Goal: Task Accomplishment & Management: Use online tool/utility

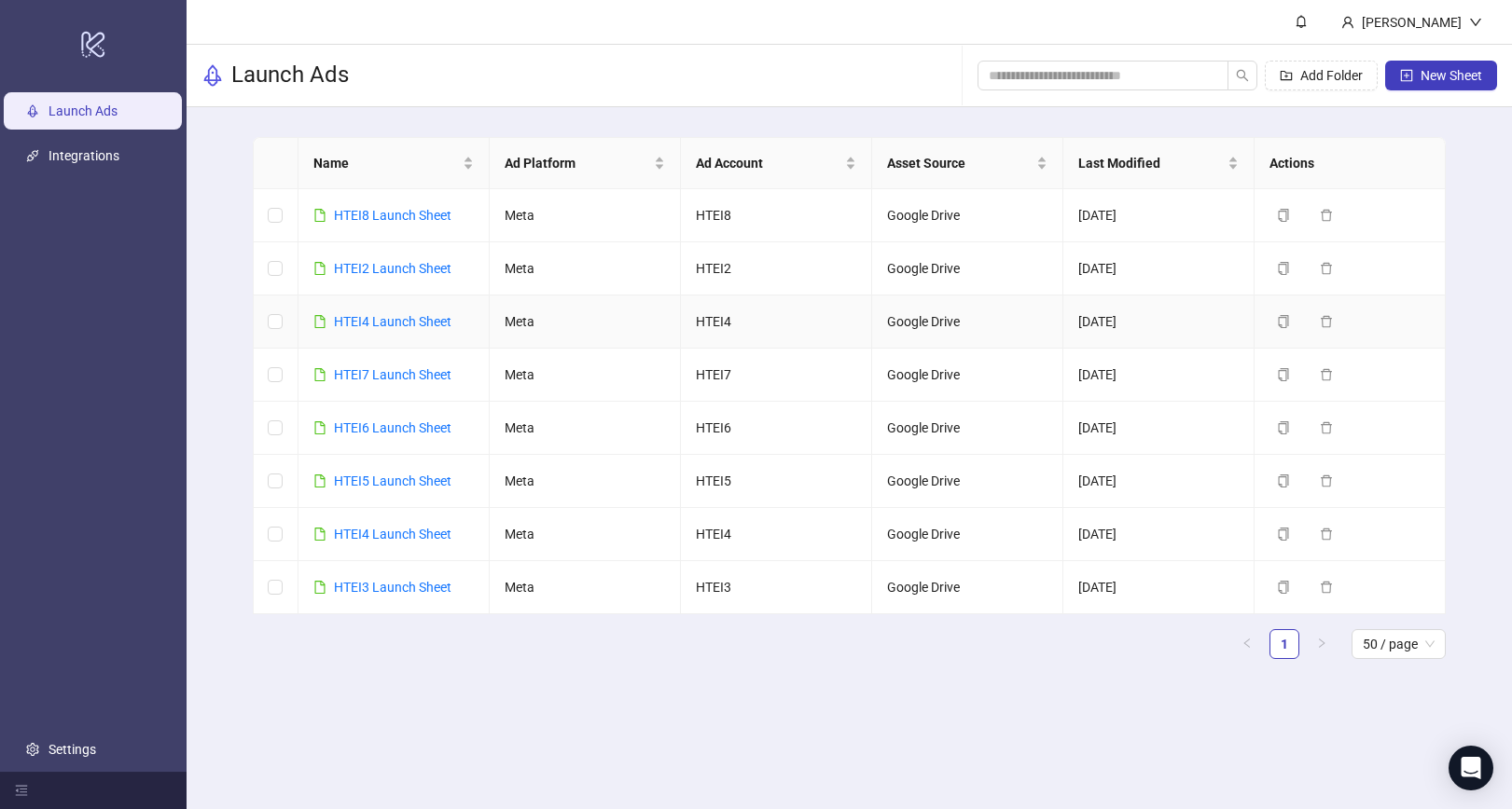
click at [397, 335] on td "HTEI4 Launch Sheet" at bounding box center [394, 321] width 192 height 53
click at [396, 322] on link "HTEI4 Launch Sheet" at bounding box center [393, 322] width 117 height 15
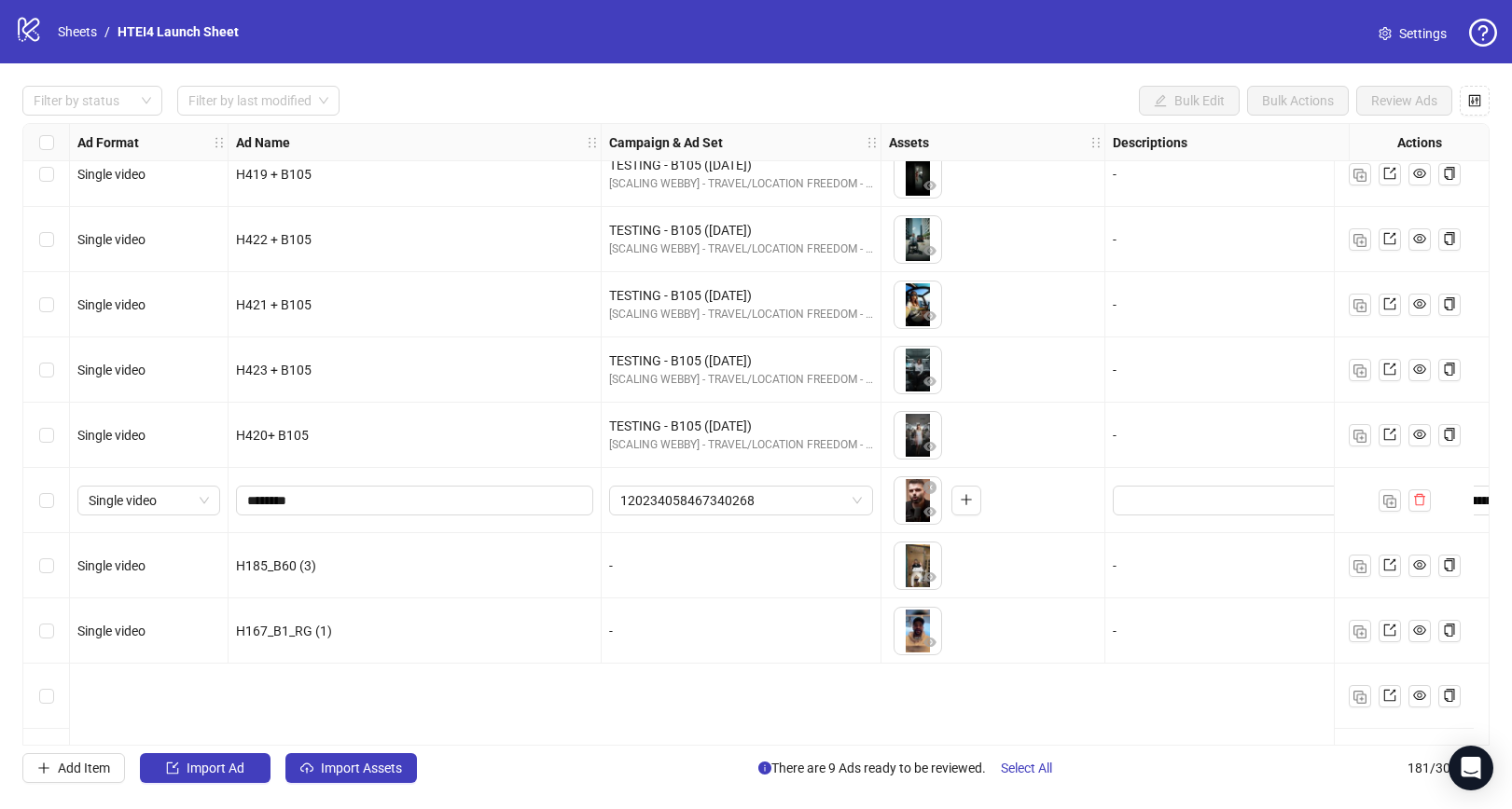
scroll to position [9114, 0]
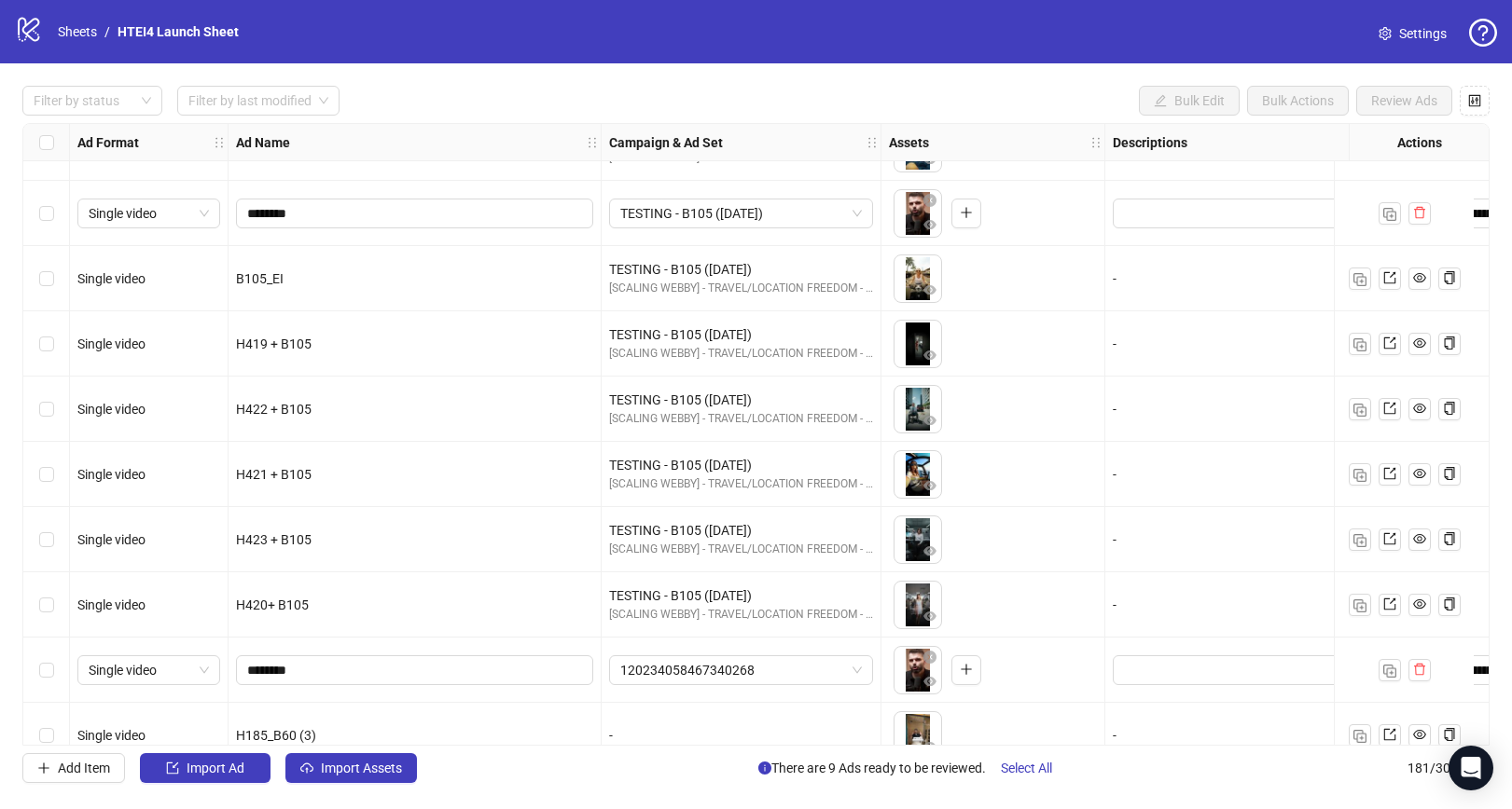
drag, startPoint x: 53, startPoint y: 344, endPoint x: 50, endPoint y: 332, distance: 12.4
click at [53, 344] on div "Select row 143" at bounding box center [46, 344] width 46 height 65
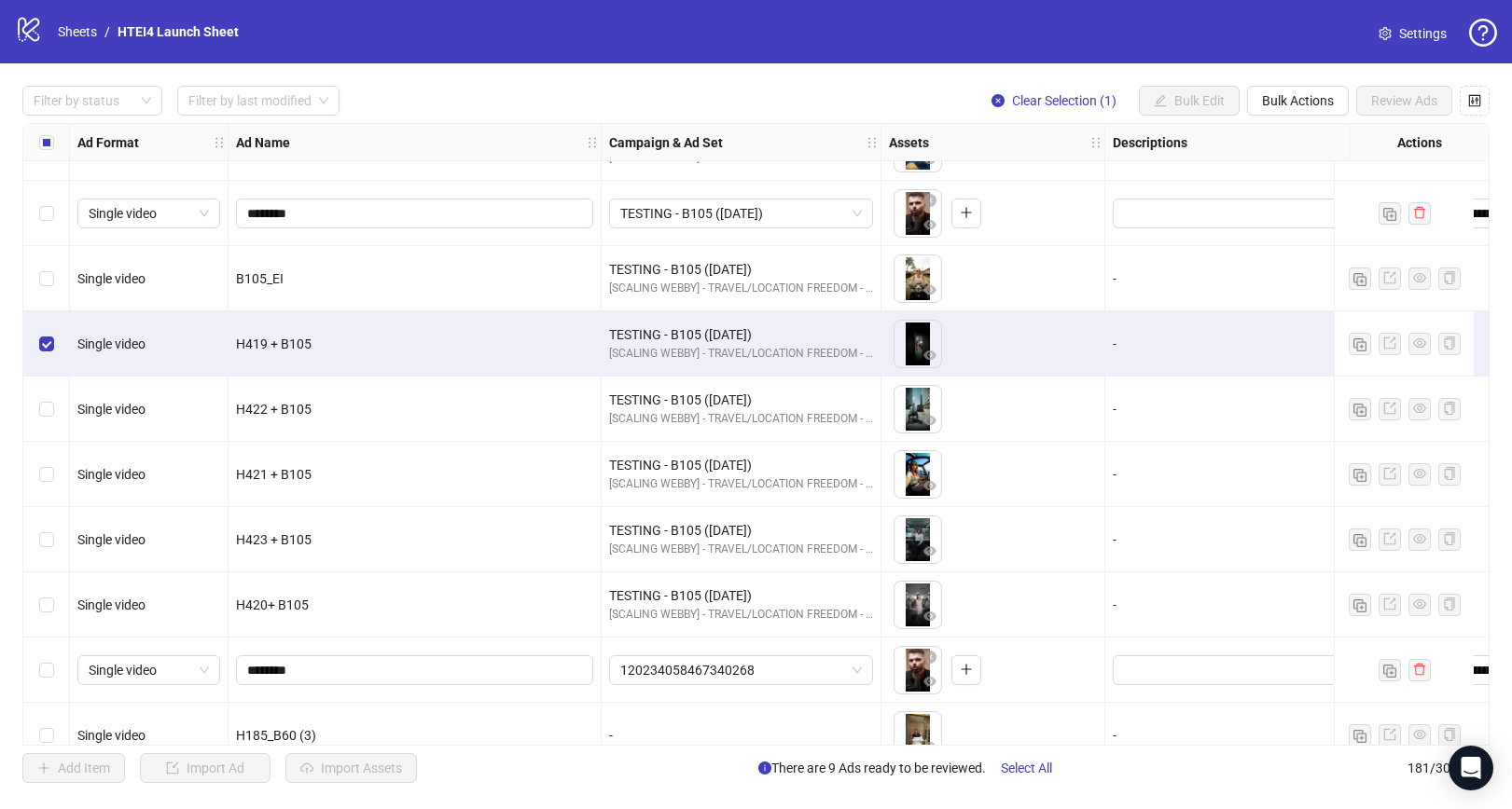
click at [45, 291] on div "Select row 142" at bounding box center [46, 279] width 46 height 65
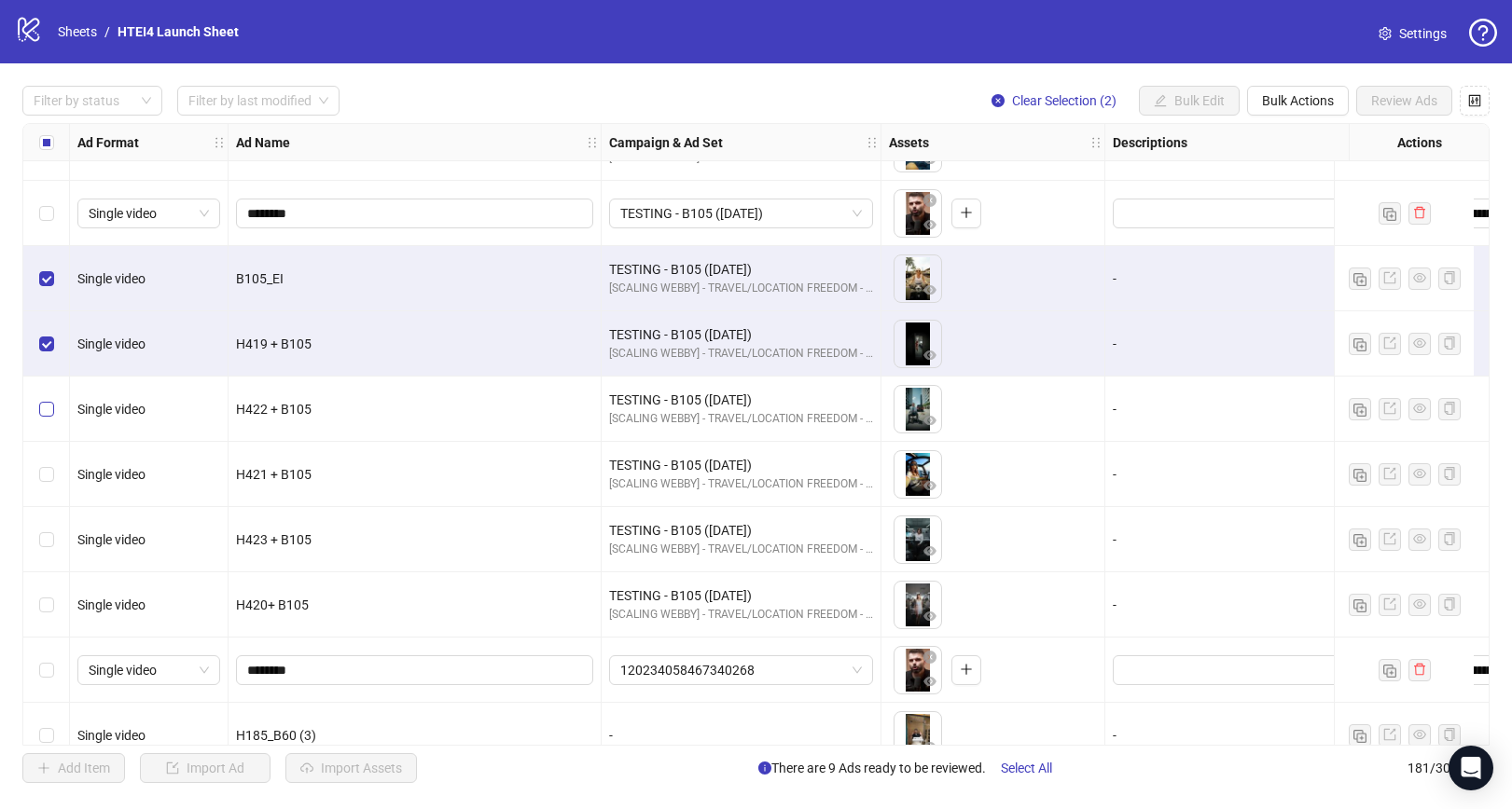
click at [39, 417] on label "Select row 144" at bounding box center [47, 409] width 15 height 20
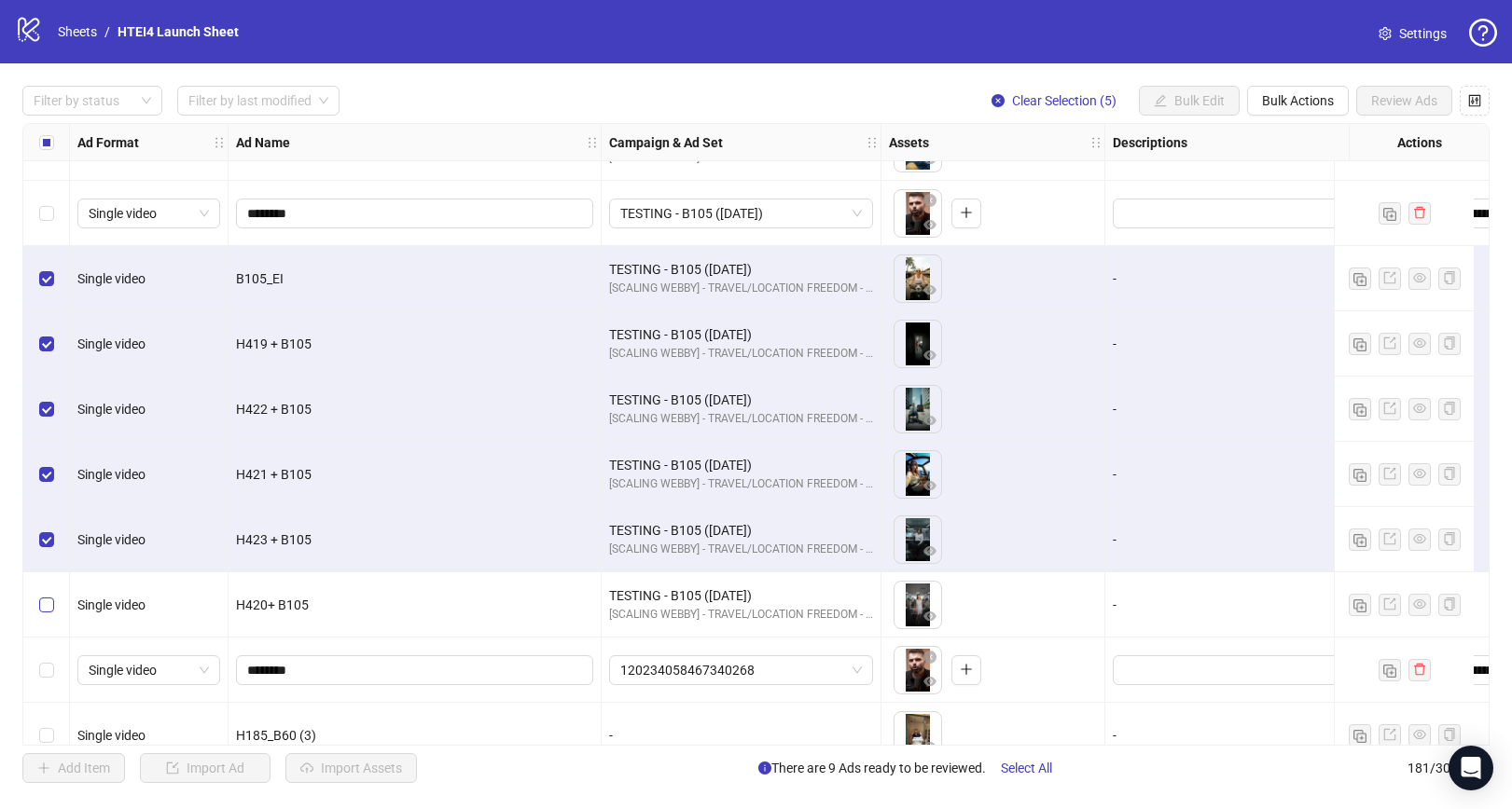
click at [45, 614] on label "Select row 147" at bounding box center [47, 604] width 15 height 20
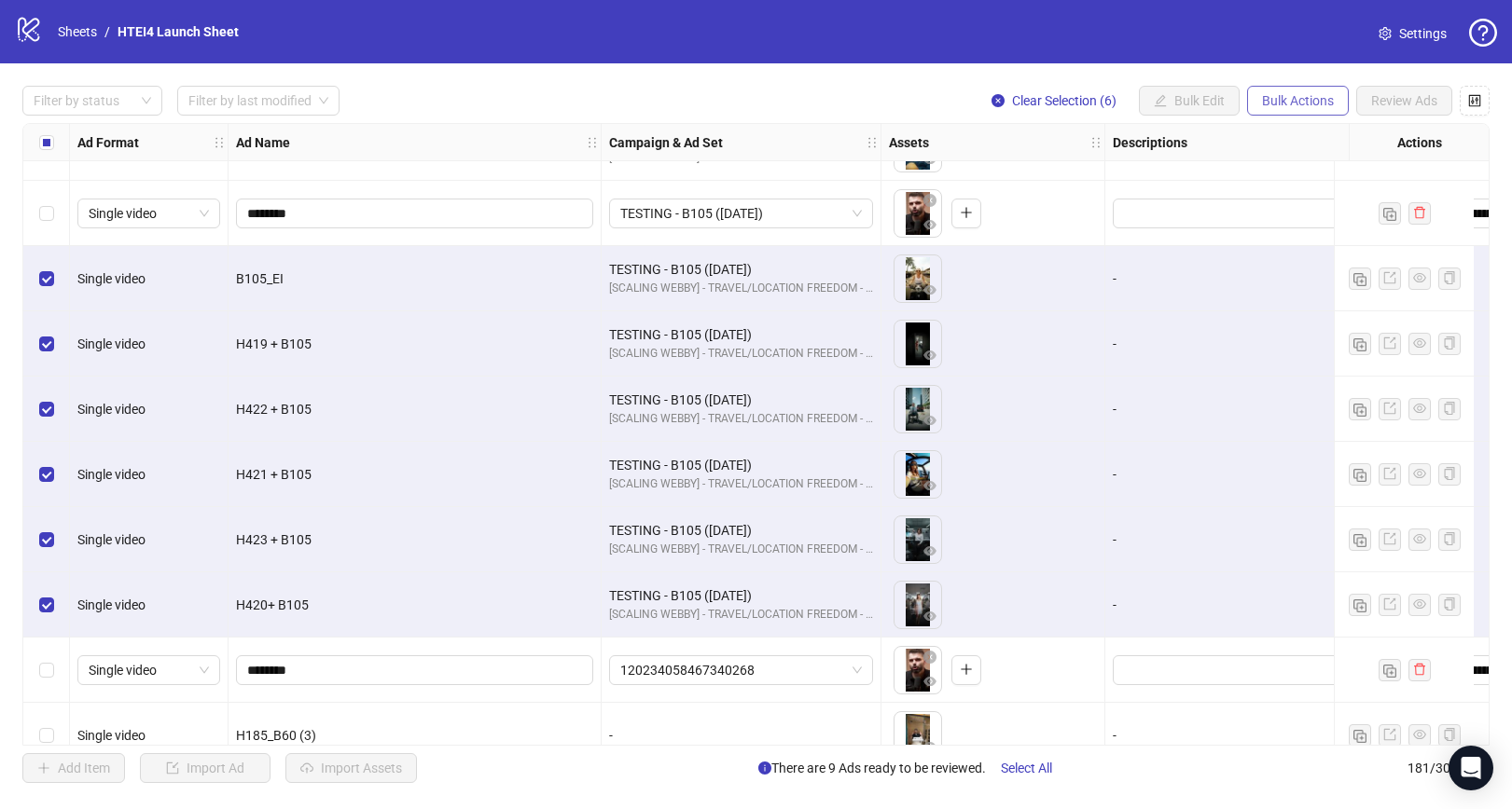
click at [1266, 105] on span "Bulk Actions" at bounding box center [1297, 101] width 72 height 15
click at [1299, 194] on span "Duplicate with assets" at bounding box center [1323, 198] width 128 height 20
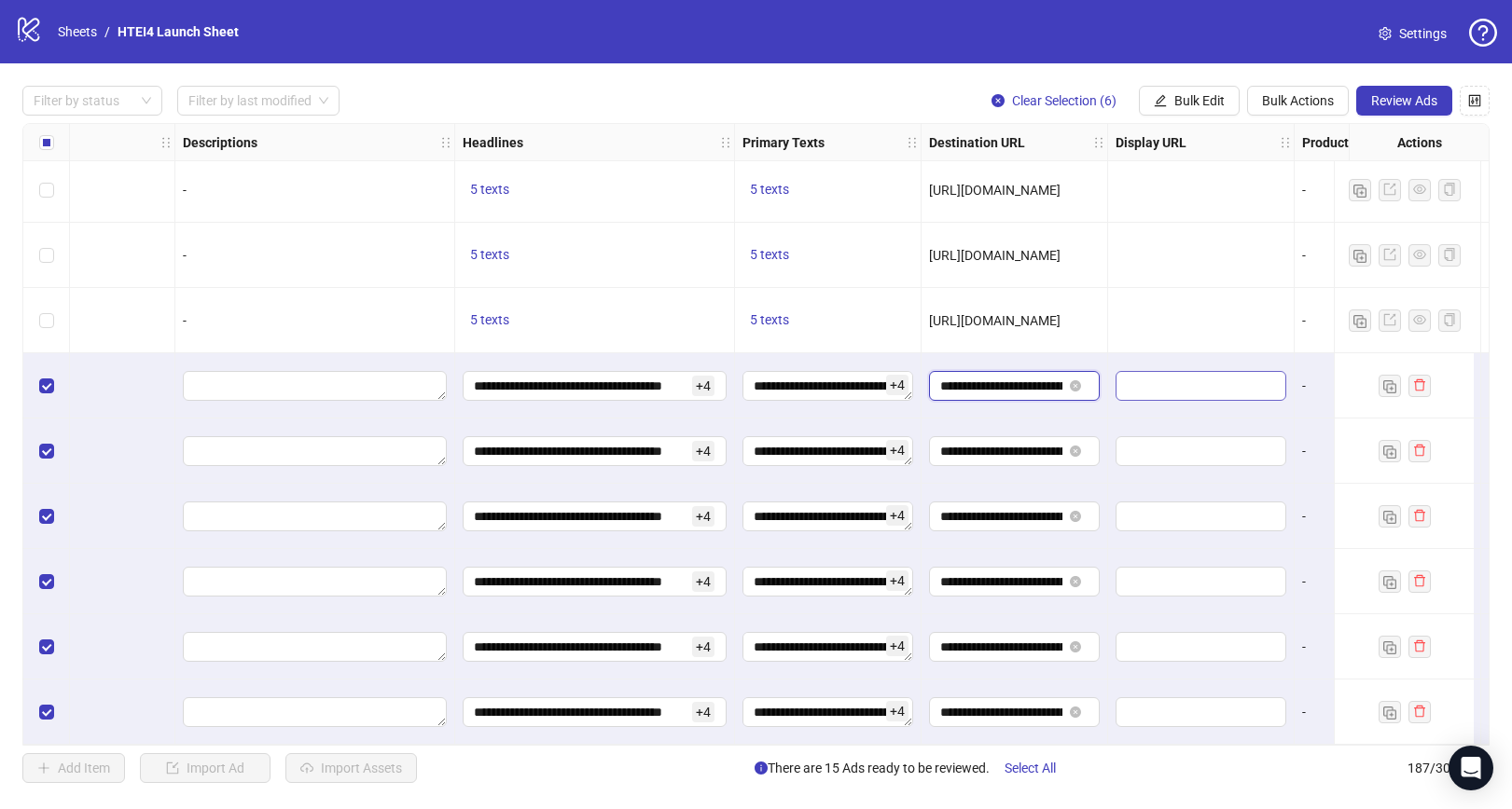
scroll to position [0, 149]
drag, startPoint x: 1019, startPoint y: 381, endPoint x: 1201, endPoint y: 389, distance: 182.2
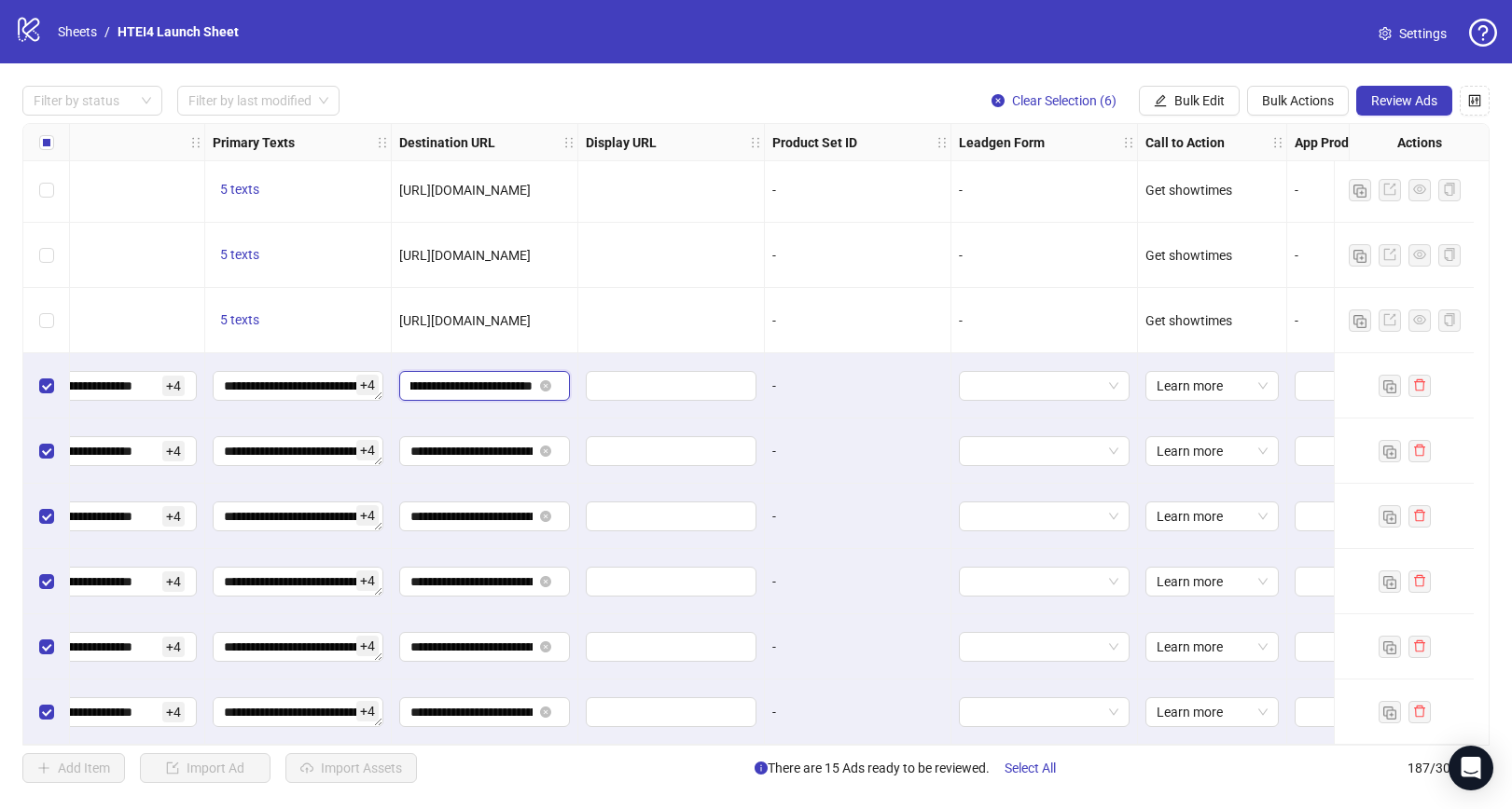
scroll to position [11624, 1551]
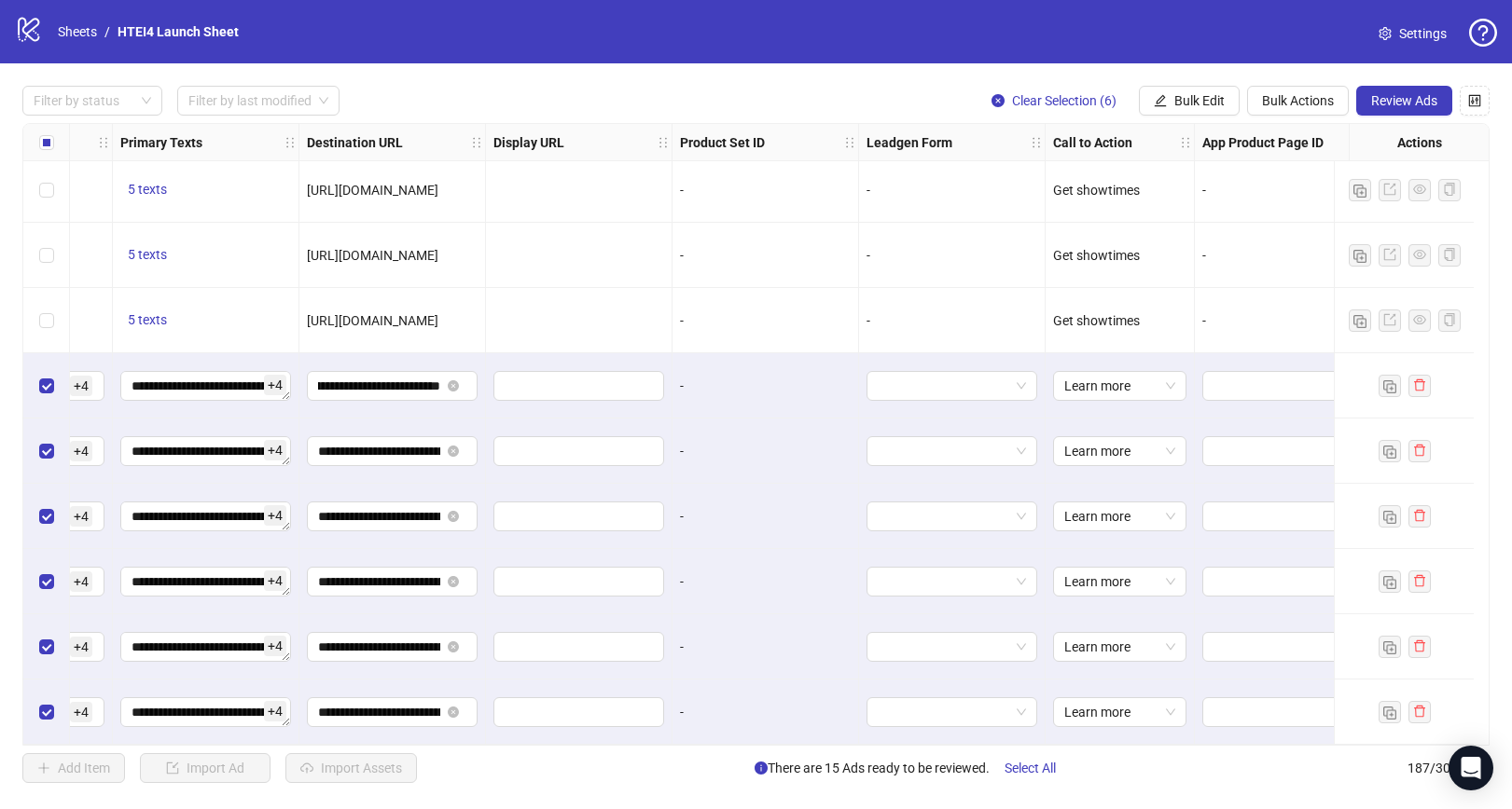
click at [1110, 484] on div "Learn more" at bounding box center [1119, 517] width 149 height 65
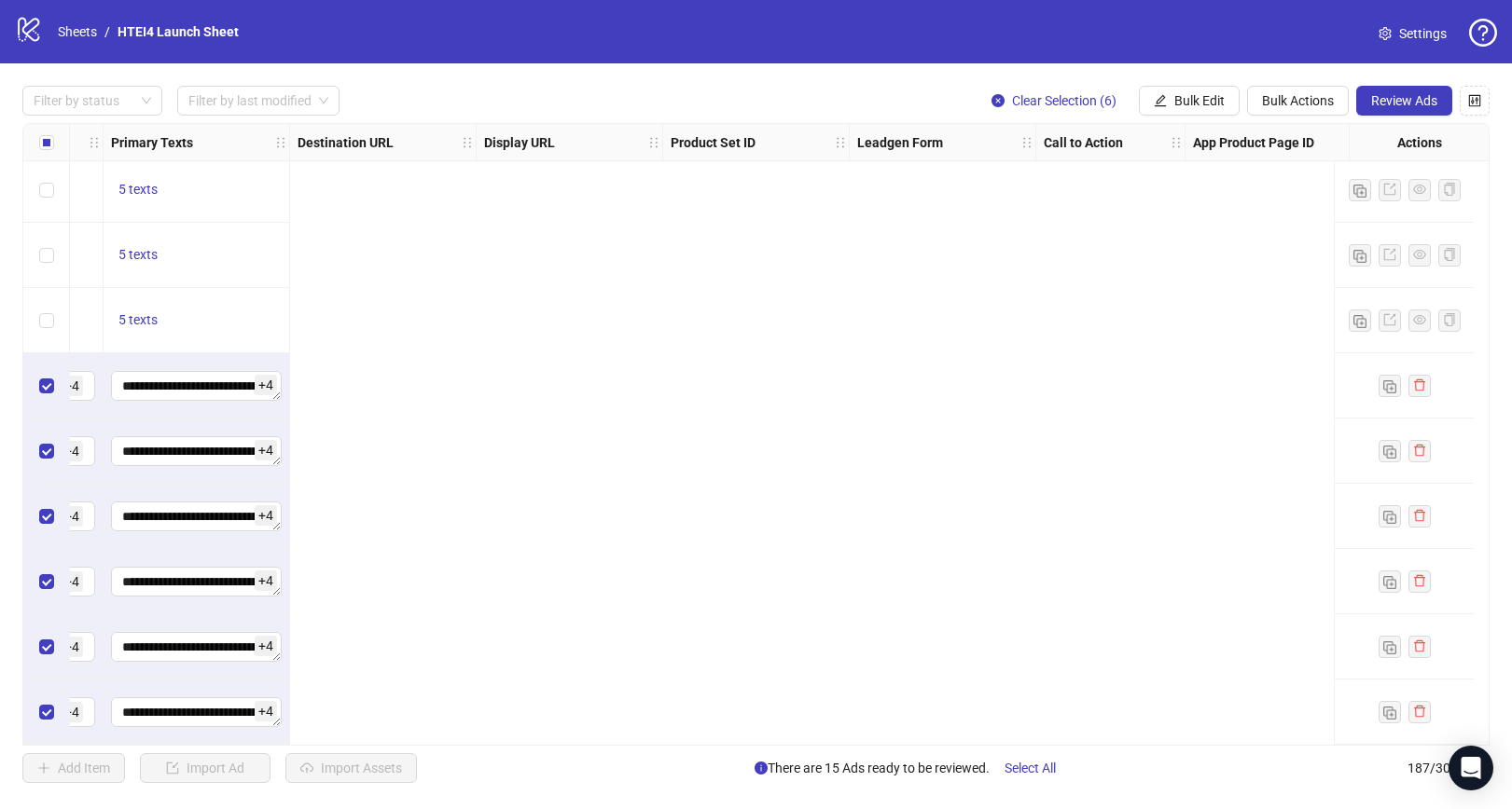
scroll to position [11624, 0]
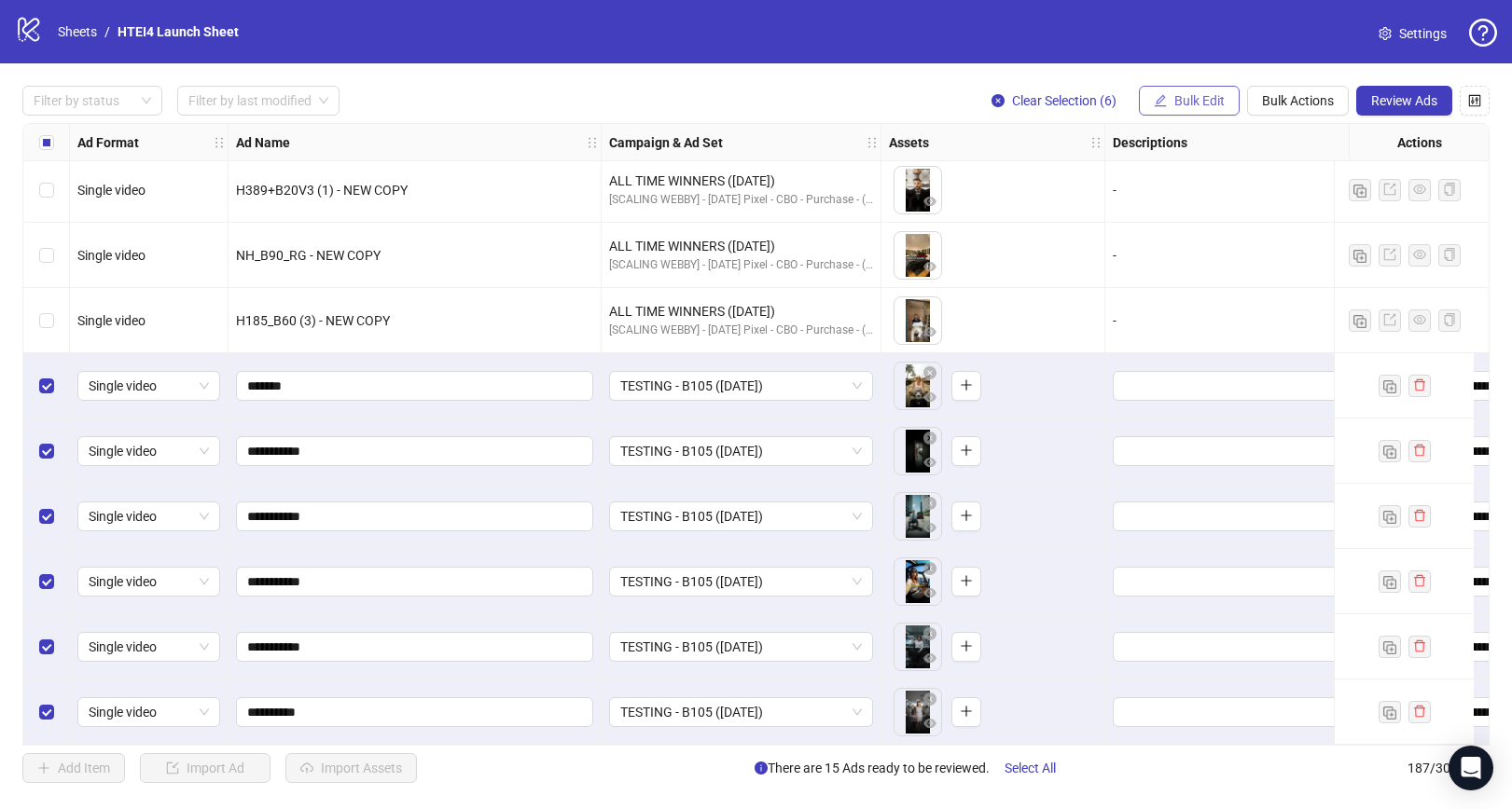
click at [1226, 95] on button "Bulk Edit" at bounding box center [1189, 100] width 101 height 30
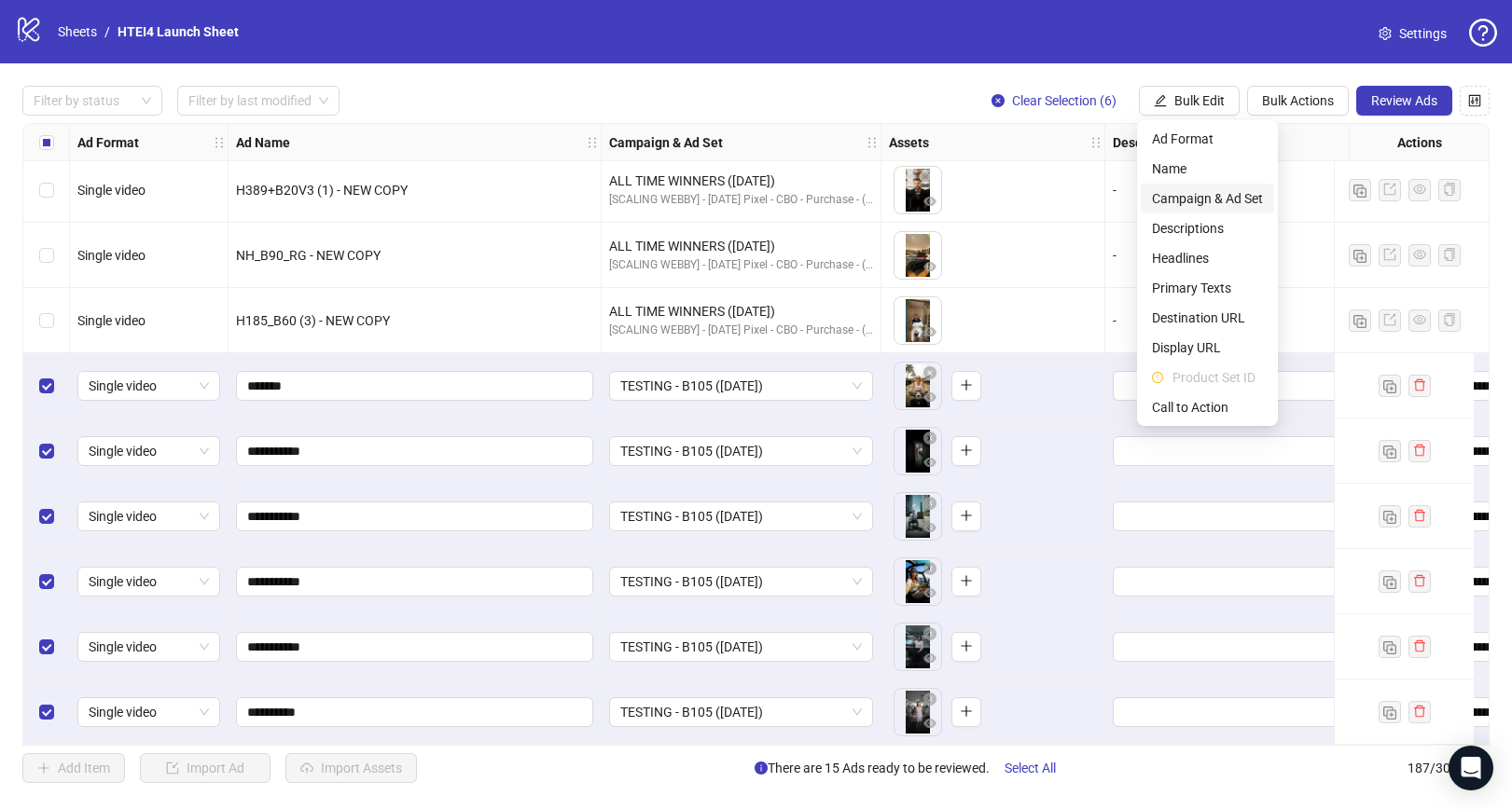
click at [1175, 200] on span "Campaign & Ad Set" at bounding box center [1207, 198] width 111 height 20
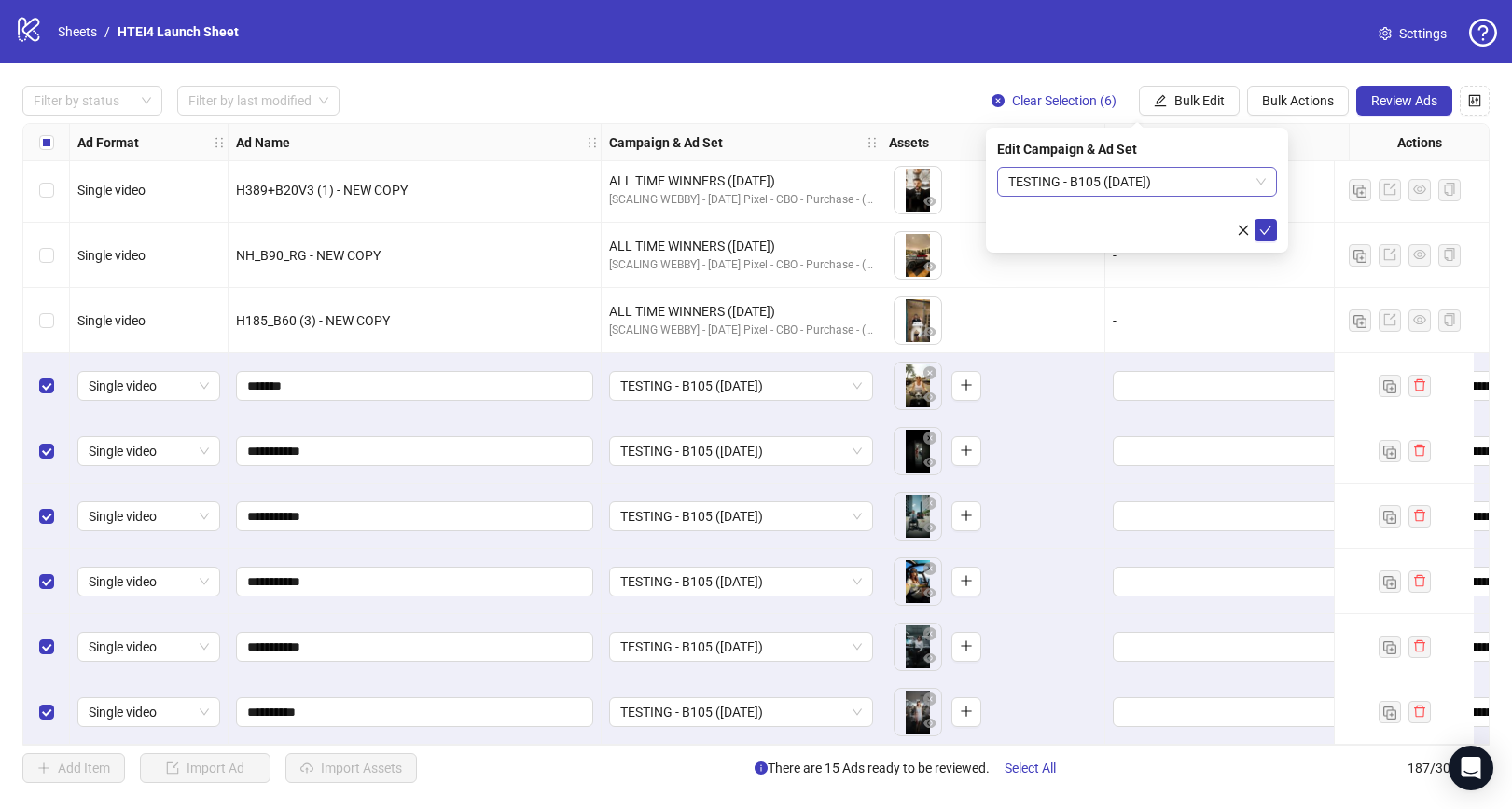
click at [1094, 190] on span "TESTING - B105 ([DATE])" at bounding box center [1136, 181] width 257 height 28
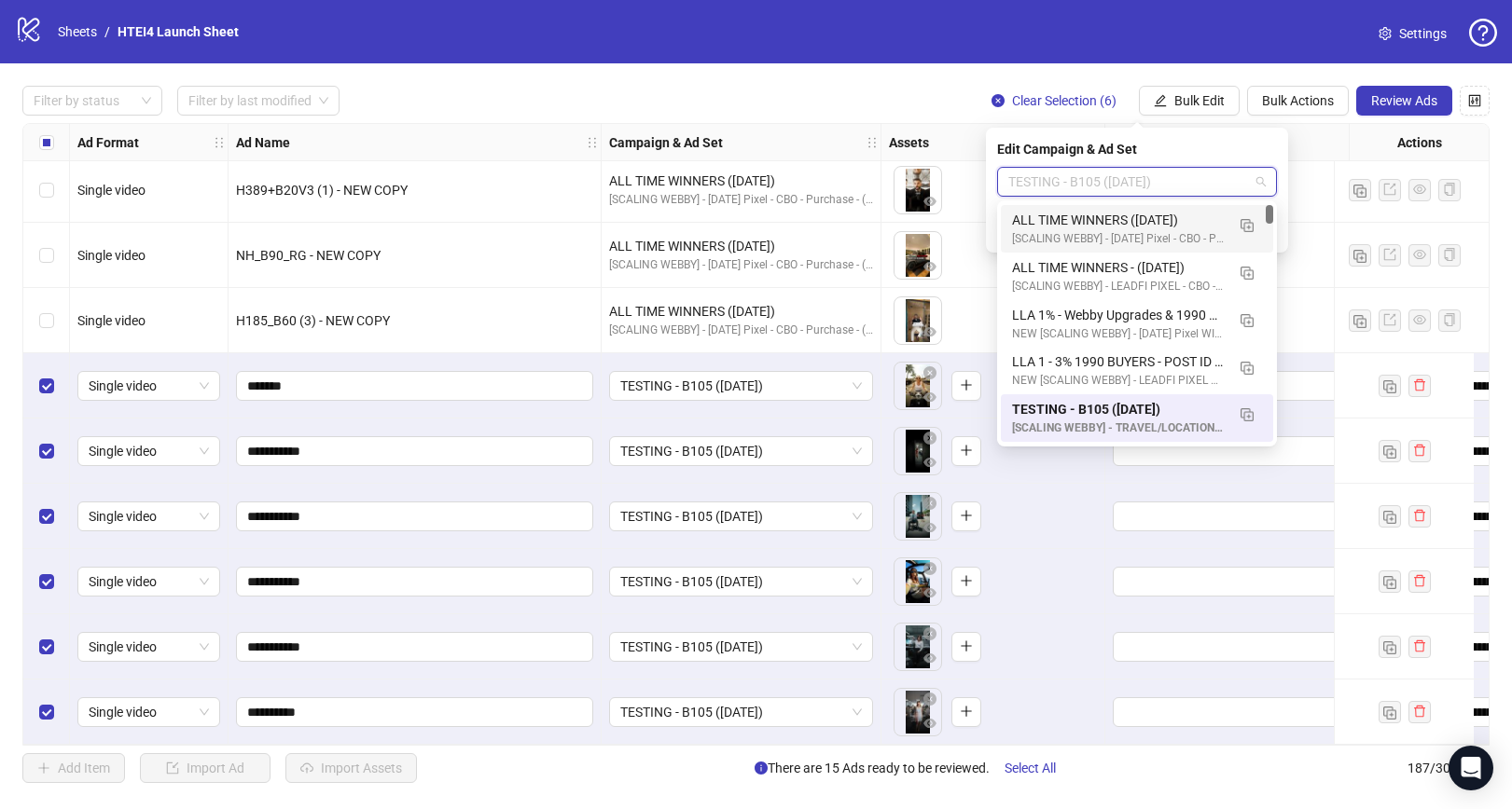
scroll to position [0, 0]
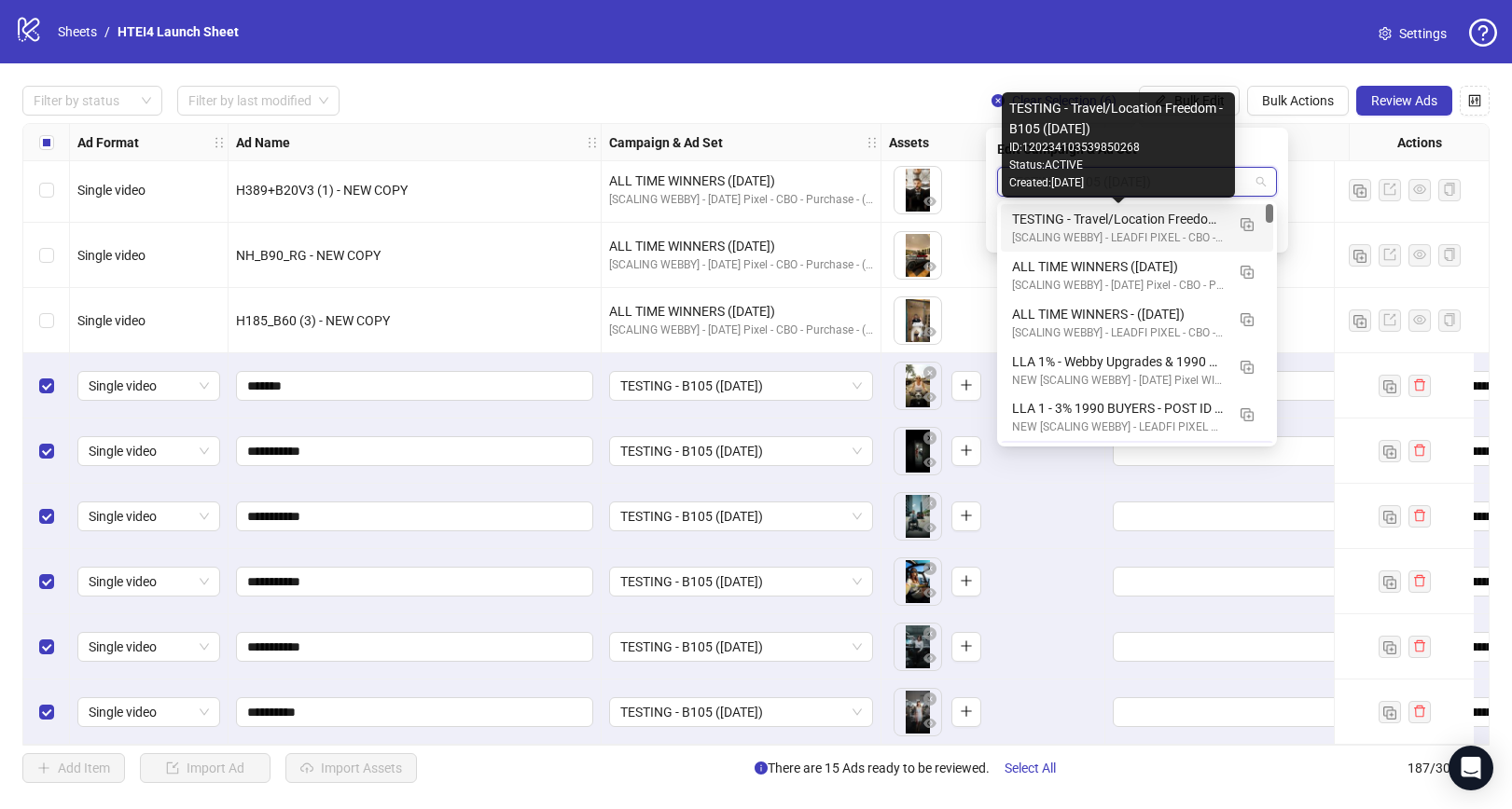
click at [1094, 222] on div "TESTING - Travel/Location Freedom - B105 ([DATE])" at bounding box center [1117, 218] width 213 height 20
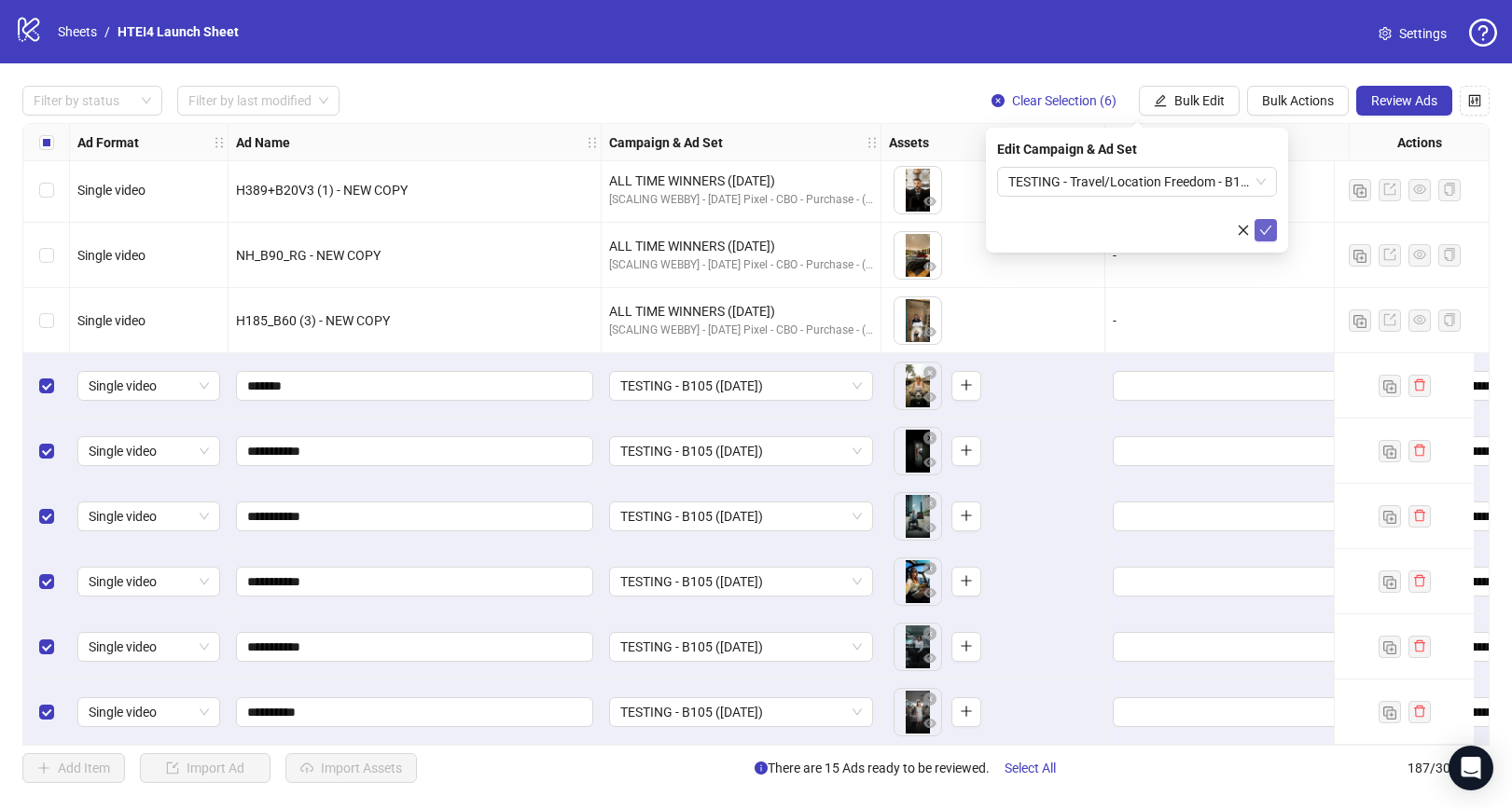
click at [1272, 222] on button "submit" at bounding box center [1265, 230] width 22 height 22
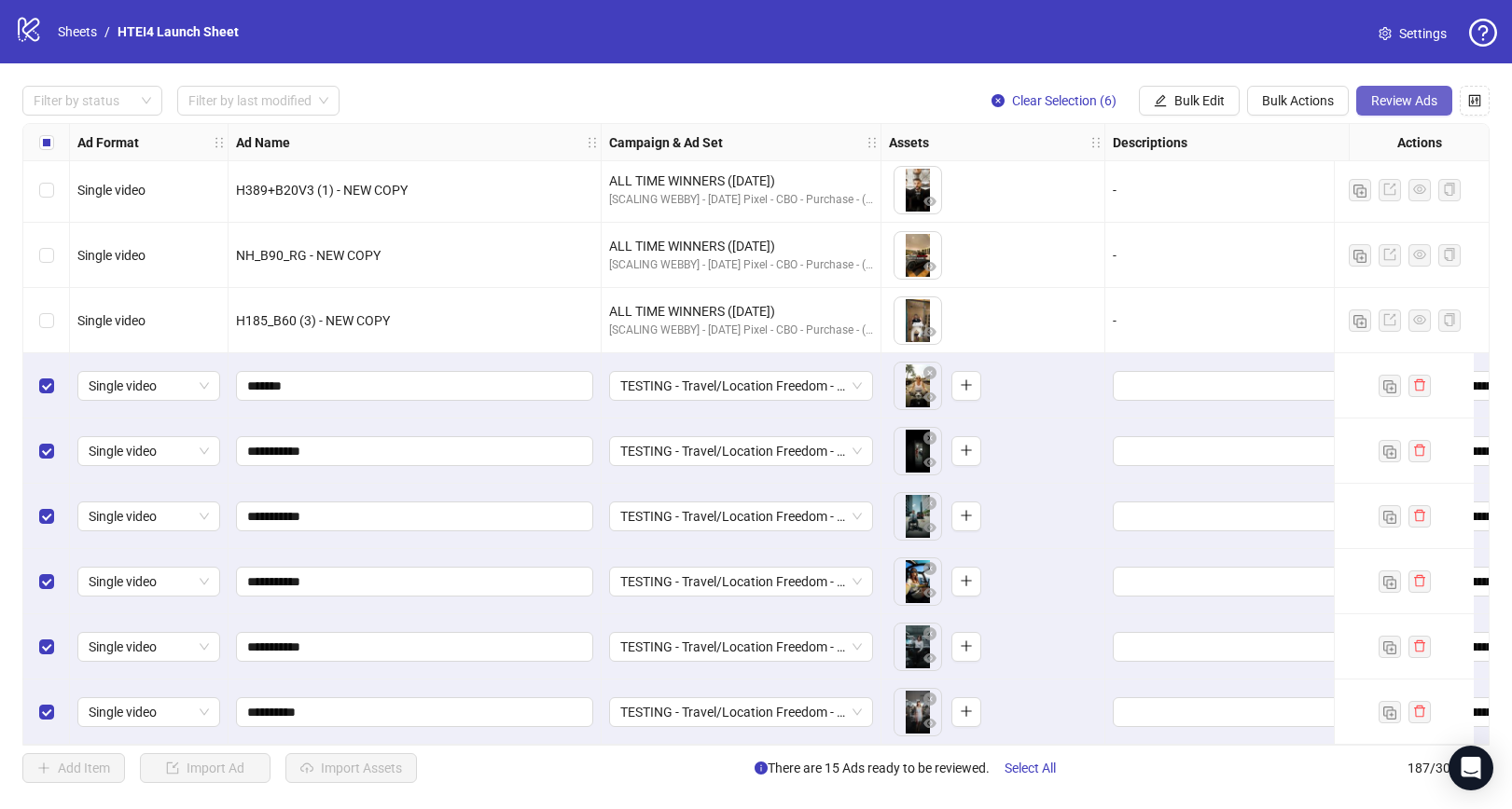
click at [1408, 99] on span "Review Ads" at bounding box center [1403, 101] width 66 height 15
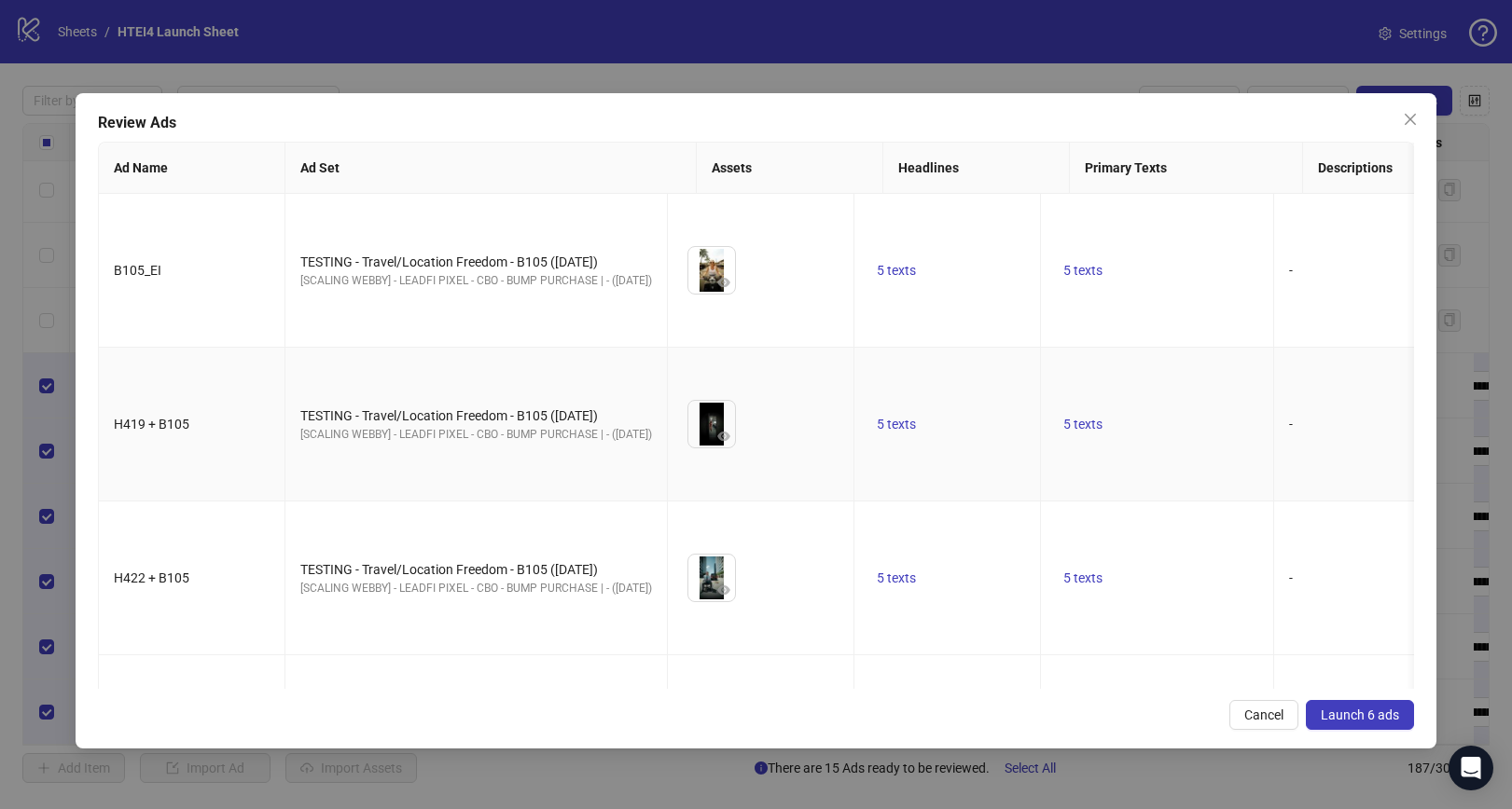
scroll to position [305, 0]
drag, startPoint x: 1353, startPoint y: 716, endPoint x: 1247, endPoint y: 144, distance: 581.7
click at [1243, 140] on div "Review Ads Ad Name Ad Set Assets Headlines Primary Texts Descriptions Destinati…" at bounding box center [756, 420] width 1361 height 655
click at [1378, 704] on button "Launch 6 ads" at bounding box center [1359, 715] width 108 height 30
